Goal: Transaction & Acquisition: Book appointment/travel/reservation

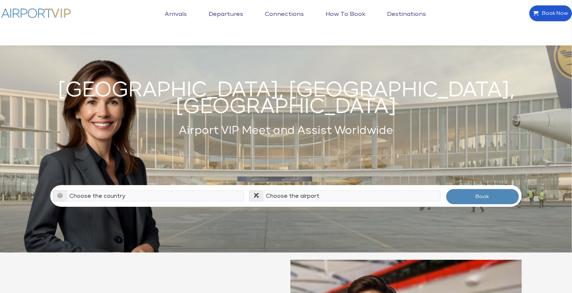
click at [549, 17] on span "Book Now" at bounding box center [553, 13] width 30 height 15
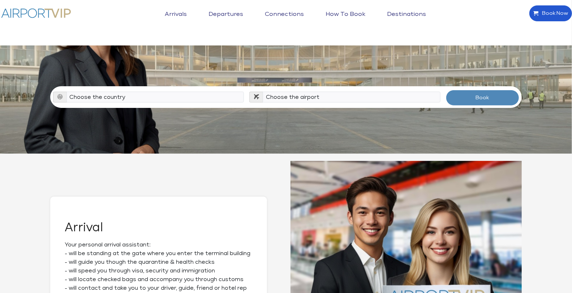
scroll to position [107, 0]
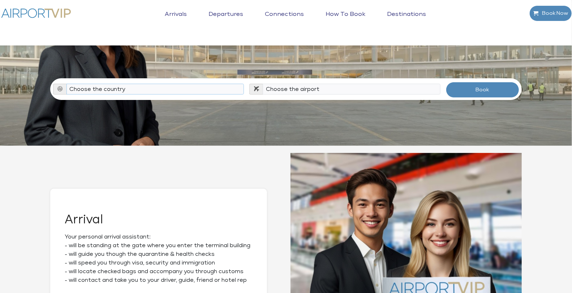
click at [74, 84] on select "Choose the country [GEOGRAPHIC_DATA] [GEOGRAPHIC_DATA] [GEOGRAPHIC_DATA] [GEOGR…" at bounding box center [155, 89] width 178 height 11
select select "HRV"
click at [66, 84] on select "Choose the country [GEOGRAPHIC_DATA] [GEOGRAPHIC_DATA] [GEOGRAPHIC_DATA] [GEOGR…" at bounding box center [155, 89] width 178 height 11
click at [328, 84] on select "Choose the [GEOGRAPHIC_DATA] (PUY / LDPL) [GEOGRAPHIC_DATA] (ZAD / LDZD) [GEOGR…" at bounding box center [352, 89] width 178 height 11
select select "ZAG"
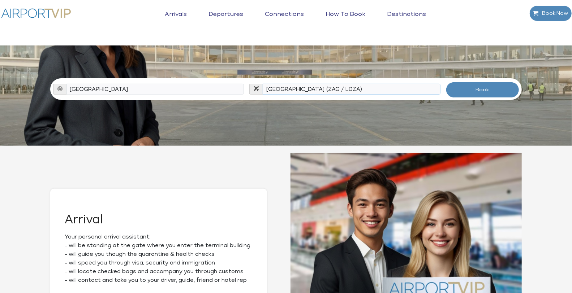
click at [263, 84] on select "Choose the [GEOGRAPHIC_DATA] (PUY / LDPL) [GEOGRAPHIC_DATA] (ZAD / LDZD) [GEOGR…" at bounding box center [352, 89] width 178 height 11
click at [478, 83] on button "Book" at bounding box center [482, 90] width 73 height 16
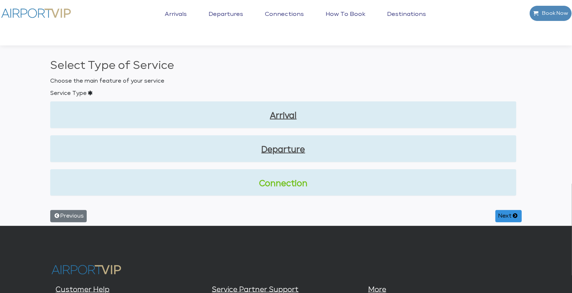
click at [289, 184] on link "Connection" at bounding box center [283, 184] width 454 height 12
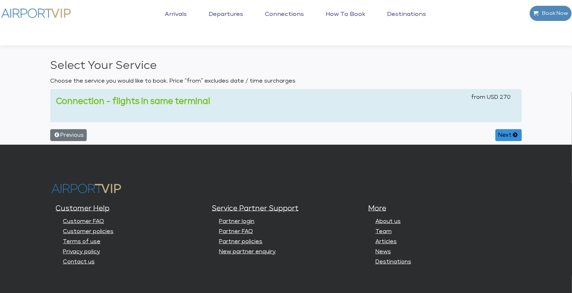
click at [158, 99] on link "Connection - flights in same terminal" at bounding box center [133, 102] width 154 height 8
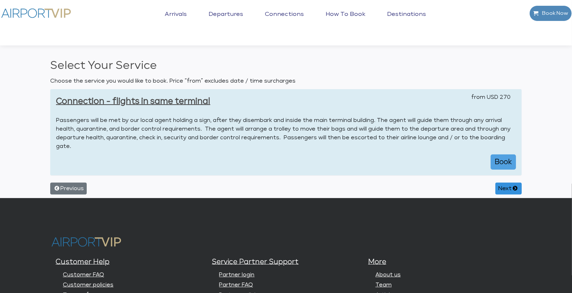
click at [505, 161] on button "Book" at bounding box center [503, 162] width 25 height 15
select select "1"
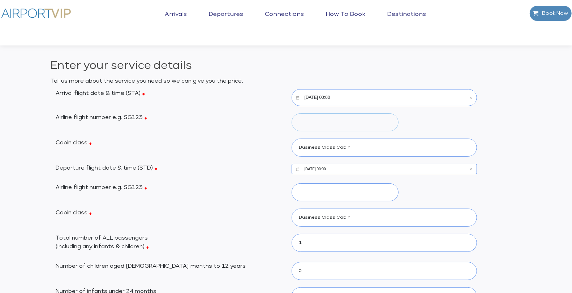
click at [309, 125] on input "Airline flight number e.g. SG123" at bounding box center [345, 122] width 107 height 18
click at [301, 121] on input "B123" at bounding box center [345, 122] width 107 height 18
click at [300, 122] on input "B123" at bounding box center [345, 122] width 107 height 18
type input "AB123"
click at [321, 96] on input "10/16/2025, 00:00" at bounding box center [385, 97] width 186 height 17
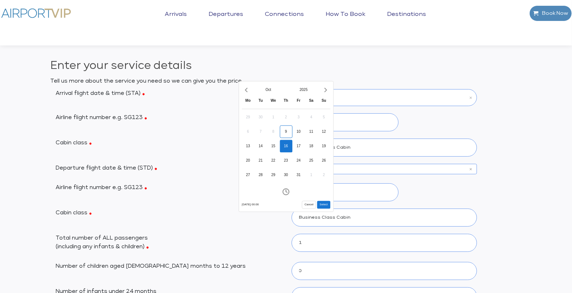
click at [357, 96] on input "10/16/2025, 00:00" at bounding box center [385, 97] width 186 height 17
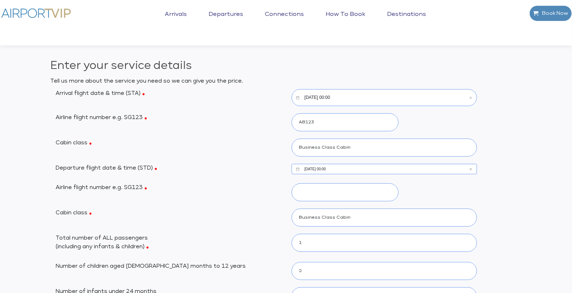
click at [331, 99] on input "10/16/2025, 00:00" at bounding box center [385, 97] width 186 height 17
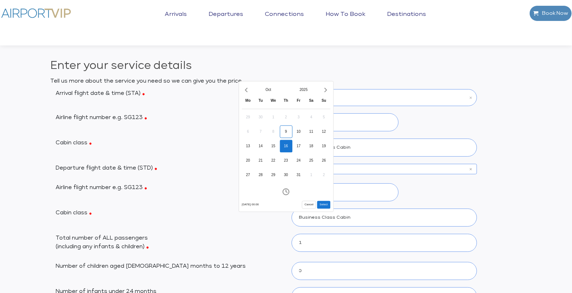
click at [288, 147] on div "16" at bounding box center [286, 146] width 13 height 13
click at [266, 124] on icon "Increment hours" at bounding box center [265, 124] width 8 height 12
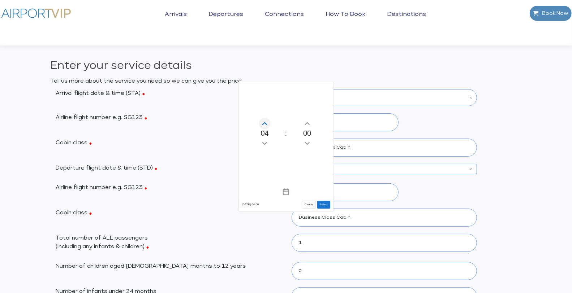
click at [266, 124] on icon "Increment hours" at bounding box center [265, 124] width 8 height 12
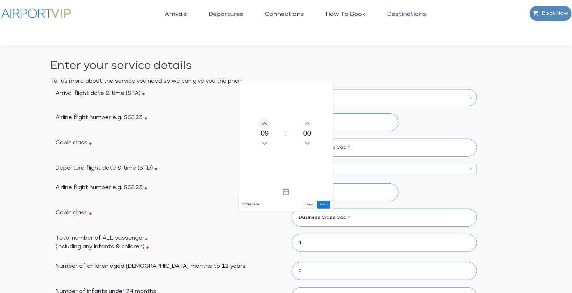
click at [266, 124] on icon "Increment hours" at bounding box center [265, 124] width 8 height 12
click at [319, 203] on button "Select" at bounding box center [323, 205] width 13 height 8
type input "10/16/2025, 10:00"
type input "270"
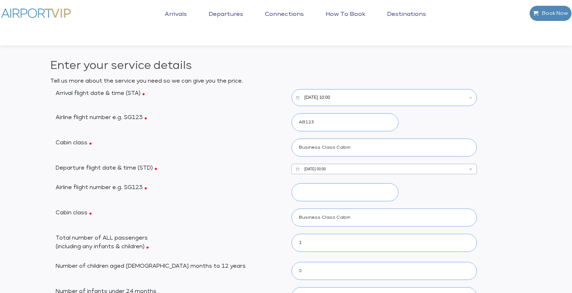
click at [317, 171] on input "10/16/2025, 00:00" at bounding box center [385, 169] width 186 height 10
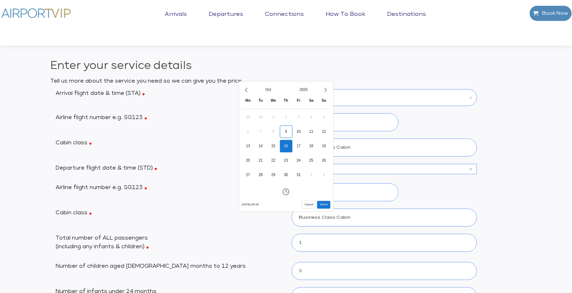
click at [288, 148] on div "16" at bounding box center [286, 146] width 13 height 13
click at [264, 124] on icon "Increment hours" at bounding box center [265, 124] width 8 height 12
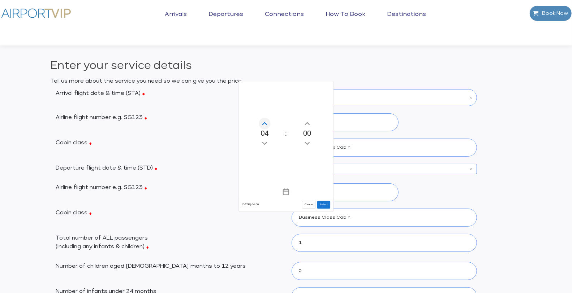
click at [264, 124] on icon "Increment hours" at bounding box center [265, 124] width 8 height 12
click at [265, 124] on icon "Increment hours" at bounding box center [265, 124] width 8 height 12
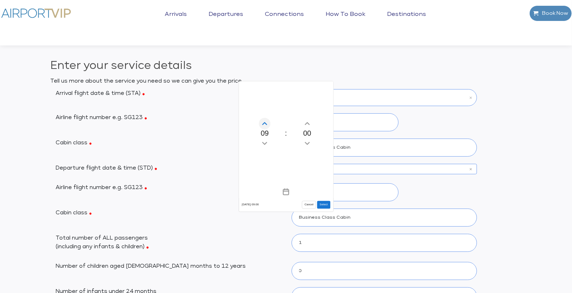
click at [265, 124] on icon "Increment hours" at bounding box center [265, 124] width 8 height 12
click at [323, 204] on button "Select" at bounding box center [323, 205] width 13 height 8
type input "10/16/2025, 12:00"
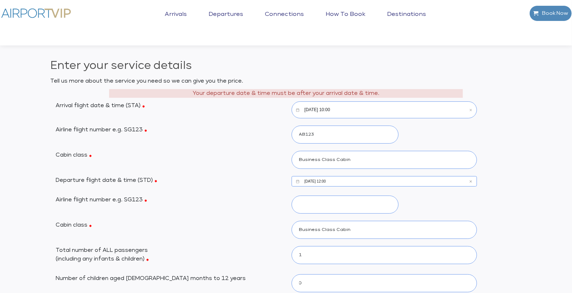
drag, startPoint x: 335, startPoint y: 101, endPoint x: 309, endPoint y: 98, distance: 25.5
click at [309, 98] on div "Your departure date & time must be after your arrival date & time. Arrival flig…" at bounding box center [285, 93] width 471 height 9
click at [278, 129] on label "Airline flight number e.g. SG123" at bounding box center [168, 130] width 236 height 9
click at [292, 129] on input "AB123" at bounding box center [345, 135] width 107 height 18
click at [314, 204] on input "Airline flight number e.g. SG123" at bounding box center [345, 205] width 107 height 18
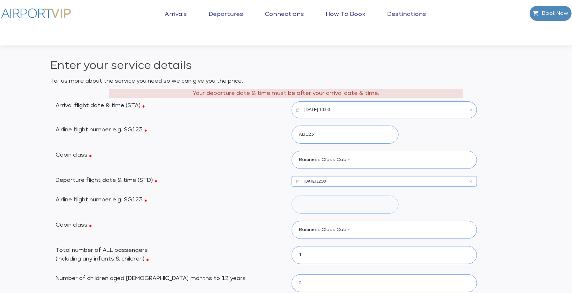
click at [301, 205] on input "Airline flight number e.g. SG123" at bounding box center [345, 205] width 107 height 18
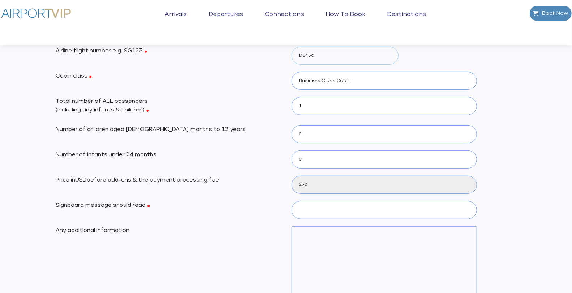
scroll to position [68, 0]
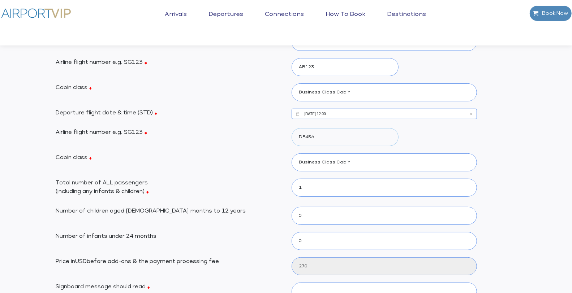
type input "DE456"
click at [332, 195] on select "0 1 2 3 4 5 6" at bounding box center [385, 188] width 186 height 18
select select "6"
click at [292, 179] on select "0 1 2 3 4 5 6" at bounding box center [385, 188] width 186 height 18
type input "5"
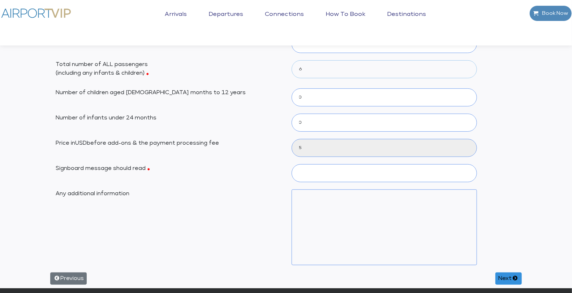
scroll to position [180, 0]
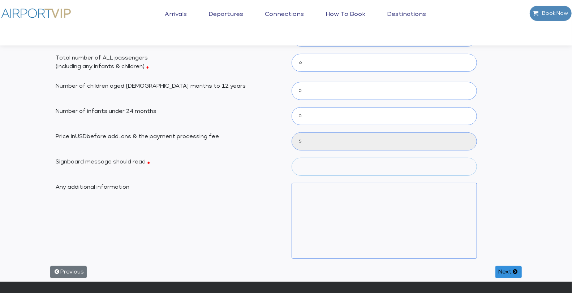
click at [303, 165] on input "Signboard message should read" at bounding box center [385, 167] width 186 height 18
type input "TEST TO CLIVE"
click at [310, 194] on textarea "Any additional information" at bounding box center [385, 221] width 186 height 76
type textarea "none"
click at [501, 269] on button "Next" at bounding box center [508, 272] width 26 height 12
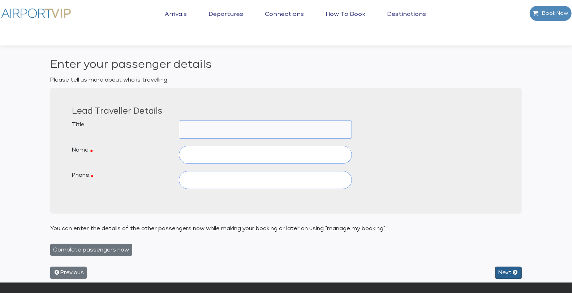
scroll to position [0, 0]
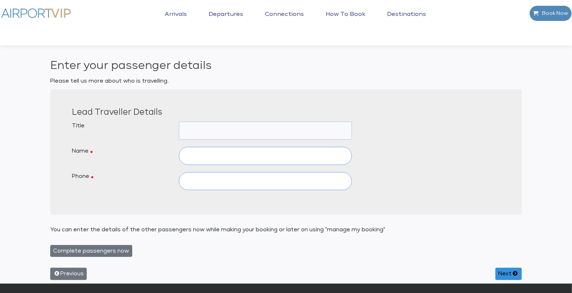
click at [204, 135] on select "Mr Mrs Dr Inf M/S Ms Sheika Shk Prof -" at bounding box center [265, 131] width 173 height 18
select select "MR"
click at [179, 122] on select "Mr Mrs Dr Inf M/S Ms Sheika Shk Prof -" at bounding box center [265, 131] width 173 height 18
click at [202, 155] on input "text" at bounding box center [265, 156] width 173 height 18
type input "Charles"
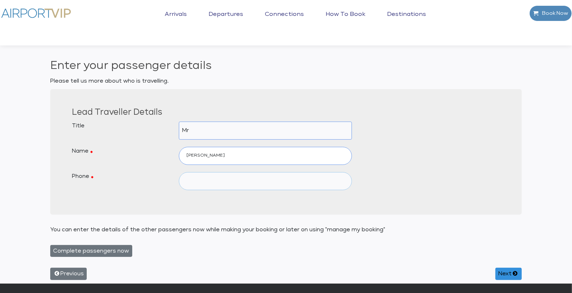
click at [190, 178] on input "text" at bounding box center [265, 181] width 173 height 18
type input "123123123"
click at [505, 272] on button "Next" at bounding box center [508, 274] width 26 height 12
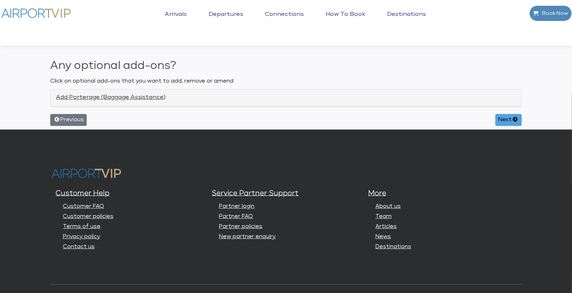
click at [510, 116] on button "Next" at bounding box center [508, 120] width 26 height 12
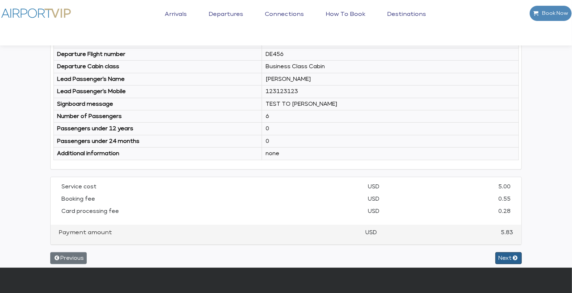
scroll to position [158, 0]
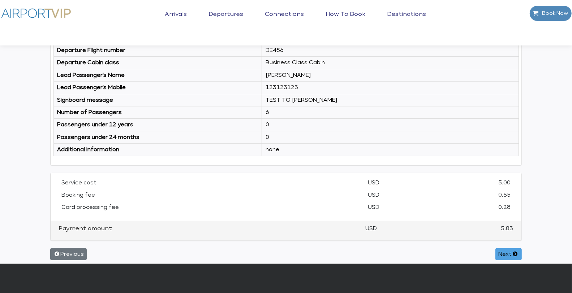
click at [504, 249] on button "Next" at bounding box center [508, 255] width 26 height 12
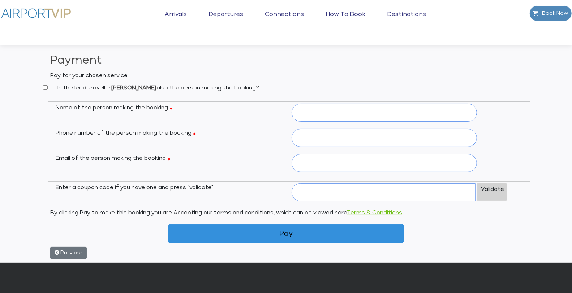
scroll to position [0, 0]
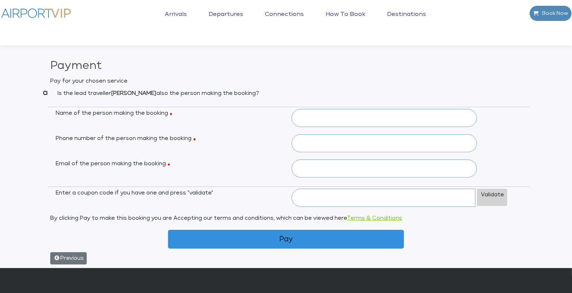
click at [44, 93] on input "Is the lead traveller Mr Charles also the person making the booking?" at bounding box center [45, 93] width 5 height 5
checkbox input "true"
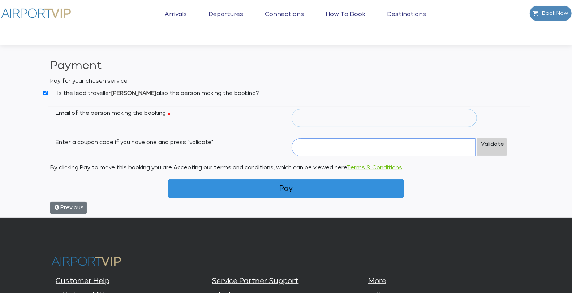
click at [311, 117] on input "Email of the person making the booking" at bounding box center [385, 118] width 186 height 18
paste input "c"
drag, startPoint x: 319, startPoint y: 120, endPoint x: 295, endPoint y: 119, distance: 23.1
click at [295, 119] on input "clive@" at bounding box center [385, 118] width 186 height 18
paste input "groundclick.net"
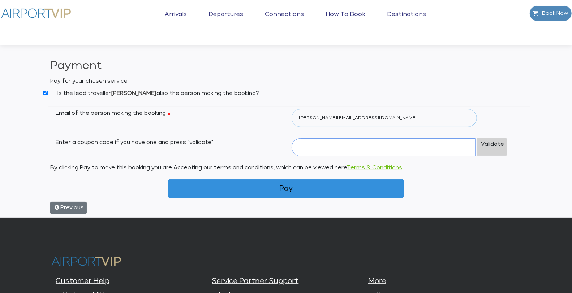
type input "clive@groundclick.net"
click at [504, 118] on div "Email of the person making the booking clive@groundclick.net" at bounding box center [285, 118] width 471 height 18
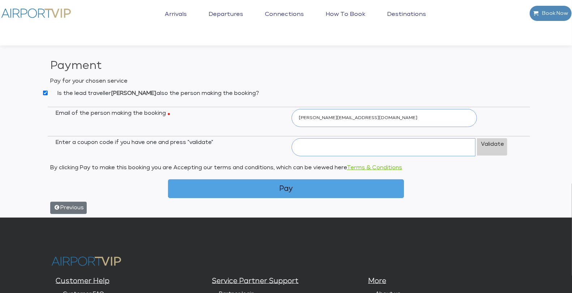
click at [295, 187] on button "Pay" at bounding box center [286, 189] width 236 height 19
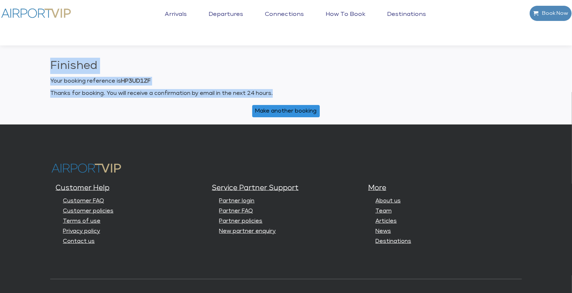
drag, startPoint x: 51, startPoint y: 67, endPoint x: 288, endPoint y: 95, distance: 237.8
click at [288, 95] on div "Finished Your booking reference is HP3UD1ZF Thanks for booking. You will receiv…" at bounding box center [285, 78] width 471 height 40
copy div "Finished Your booking reference is HP3UD1ZF Thanks for booking. You will receiv…"
